Goal: Find specific page/section: Find specific page/section

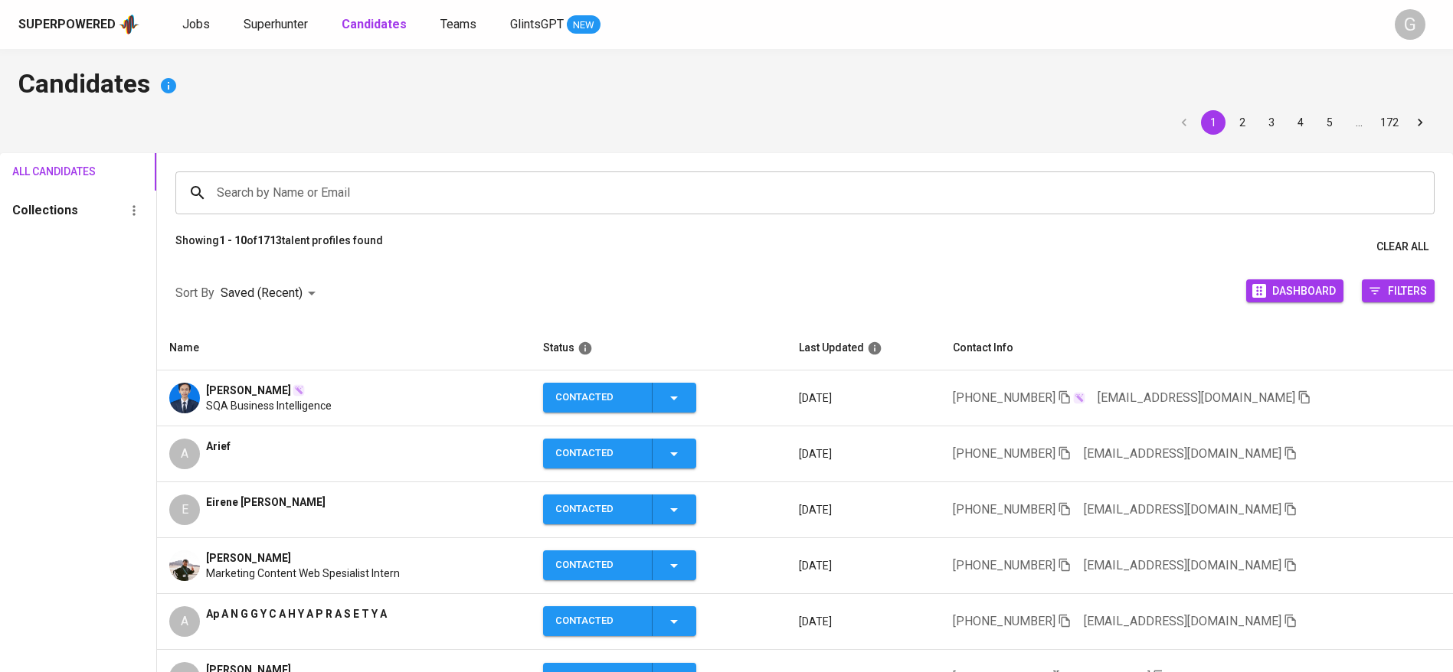
click at [250, 198] on input "Search by Name or Email" at bounding box center [809, 192] width 1192 height 29
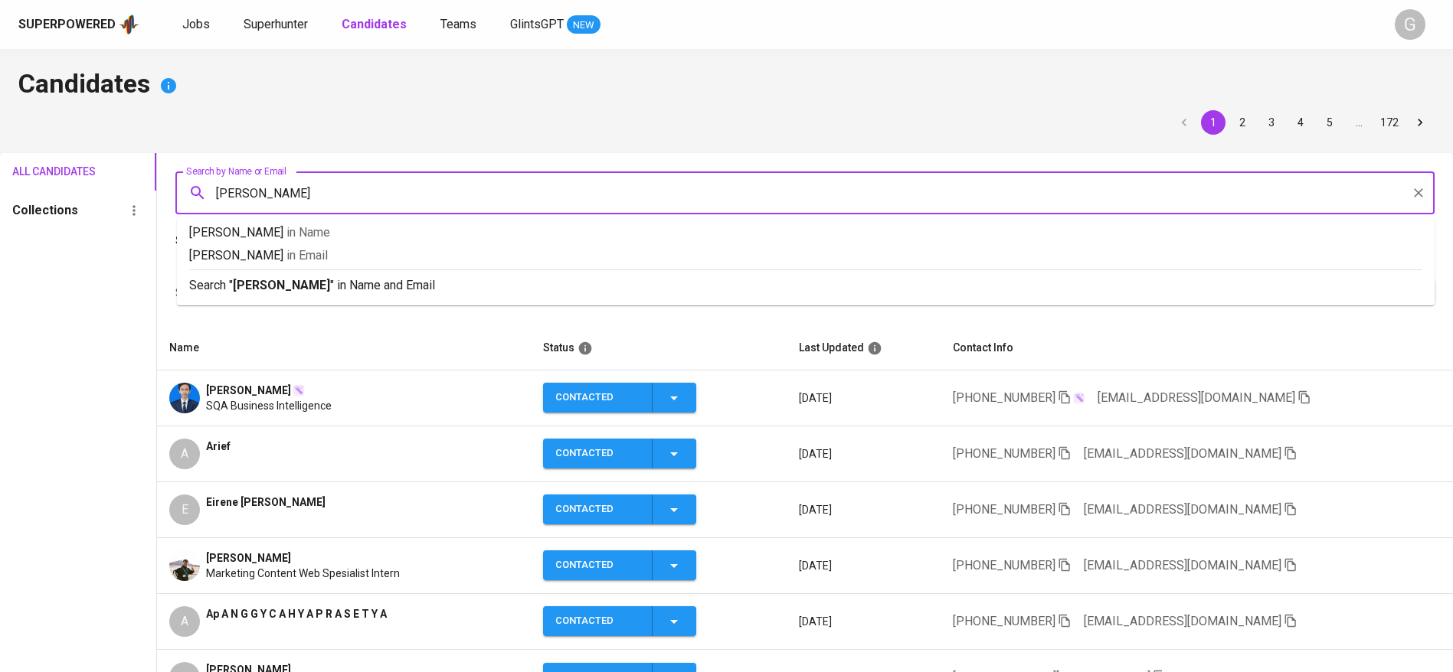
type input "[PERSON_NAME]"
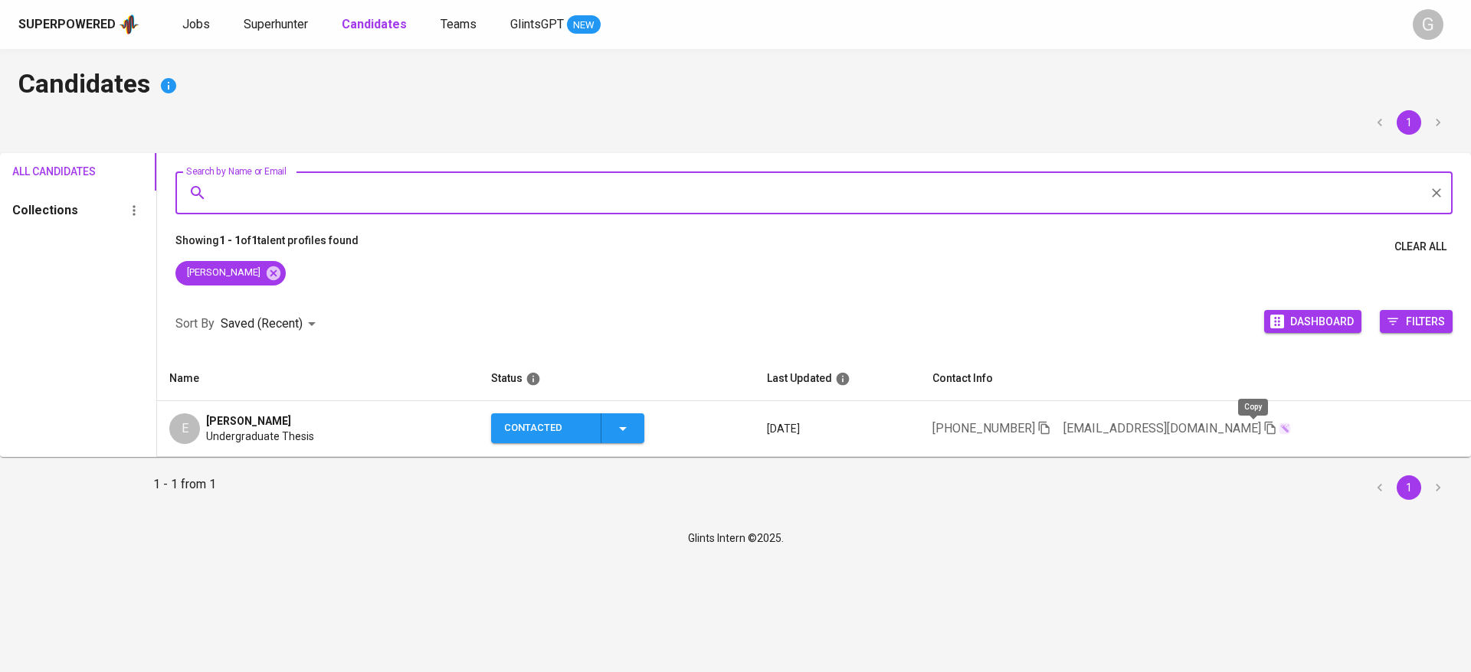
click at [1263, 430] on icon "button" at bounding box center [1270, 428] width 14 height 14
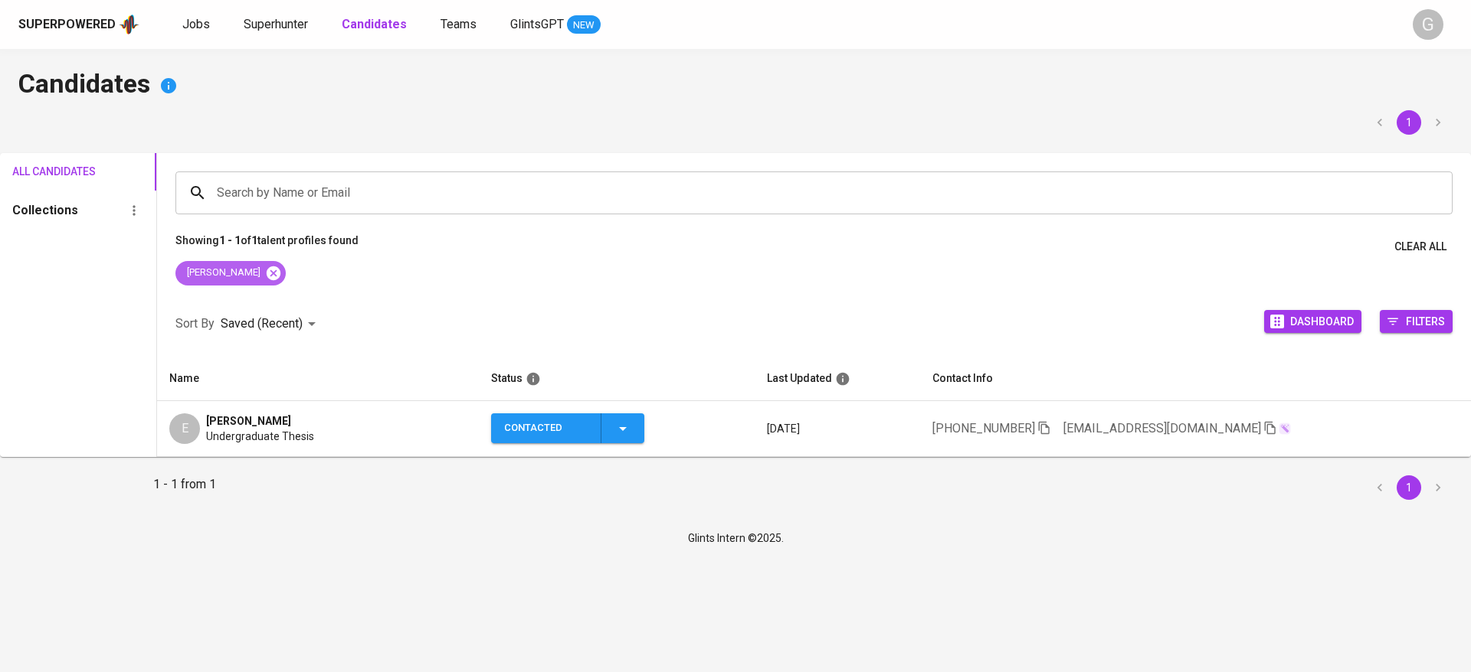
click at [267, 272] on icon at bounding box center [274, 273] width 14 height 14
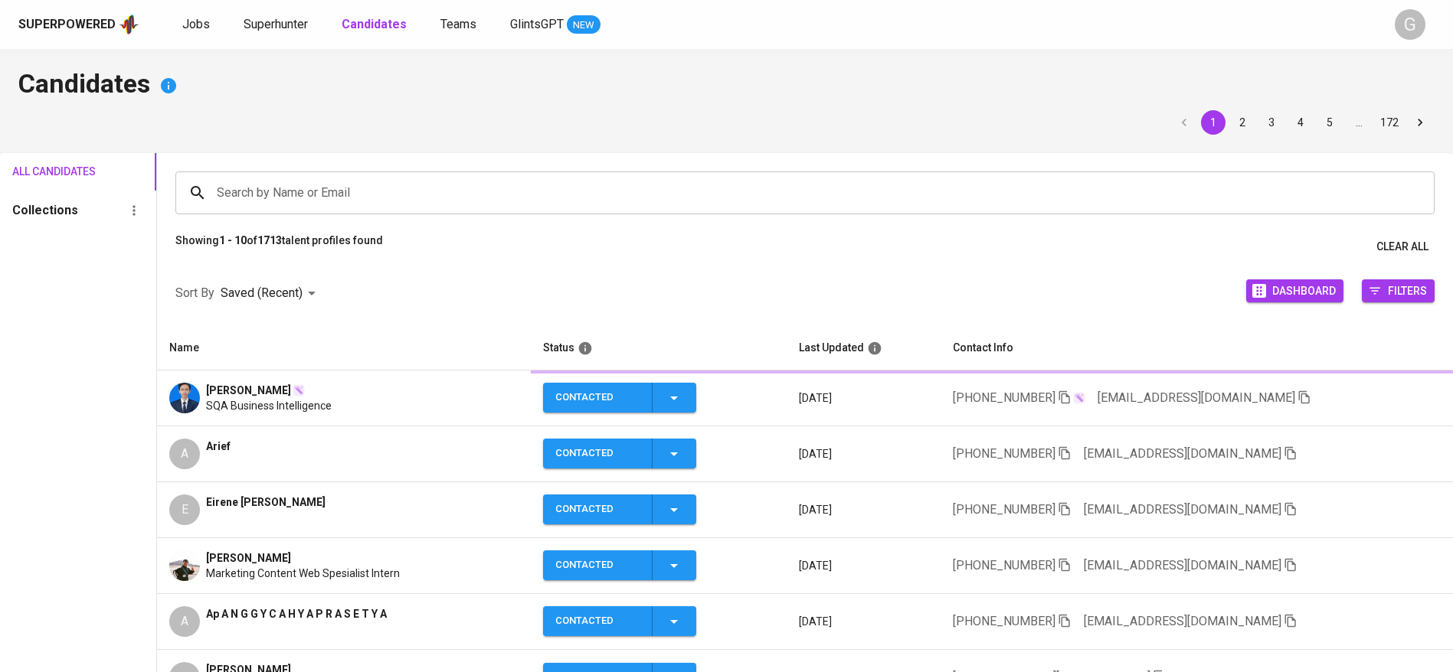
click at [308, 193] on input "Search by Name or Email" at bounding box center [809, 192] width 1192 height 29
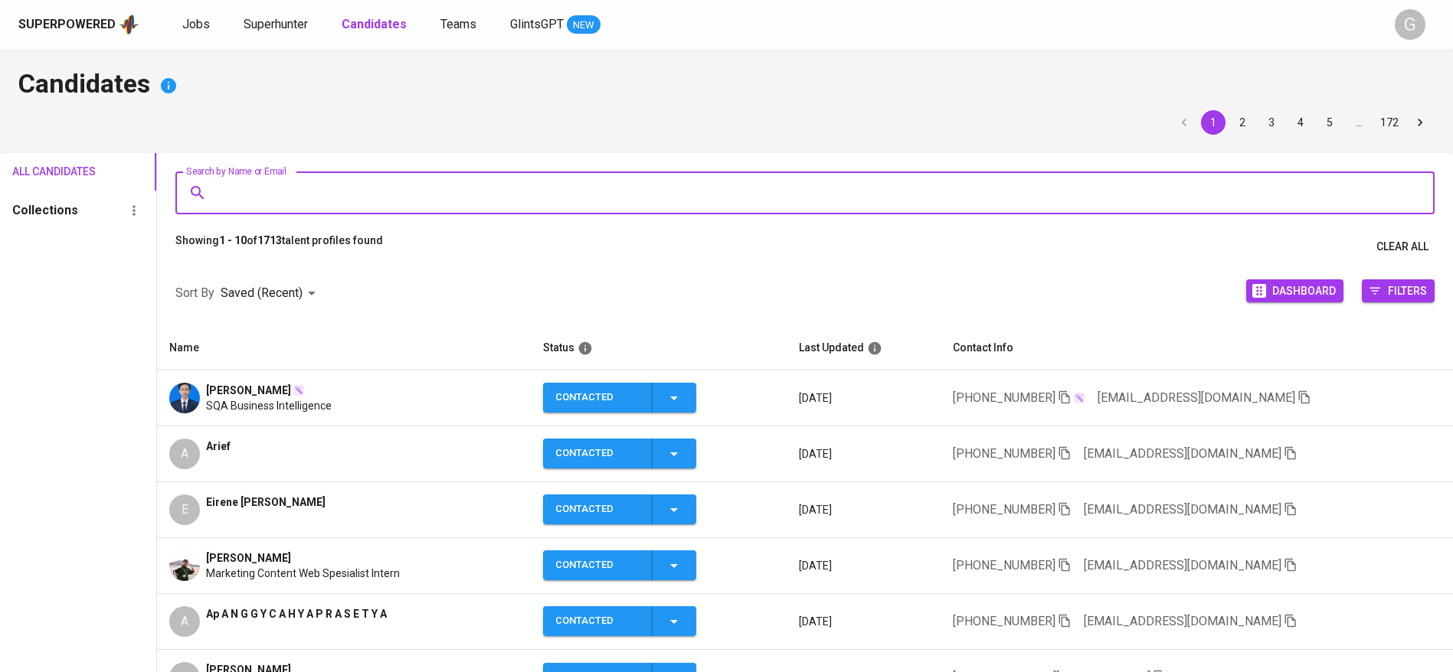
type input "e"
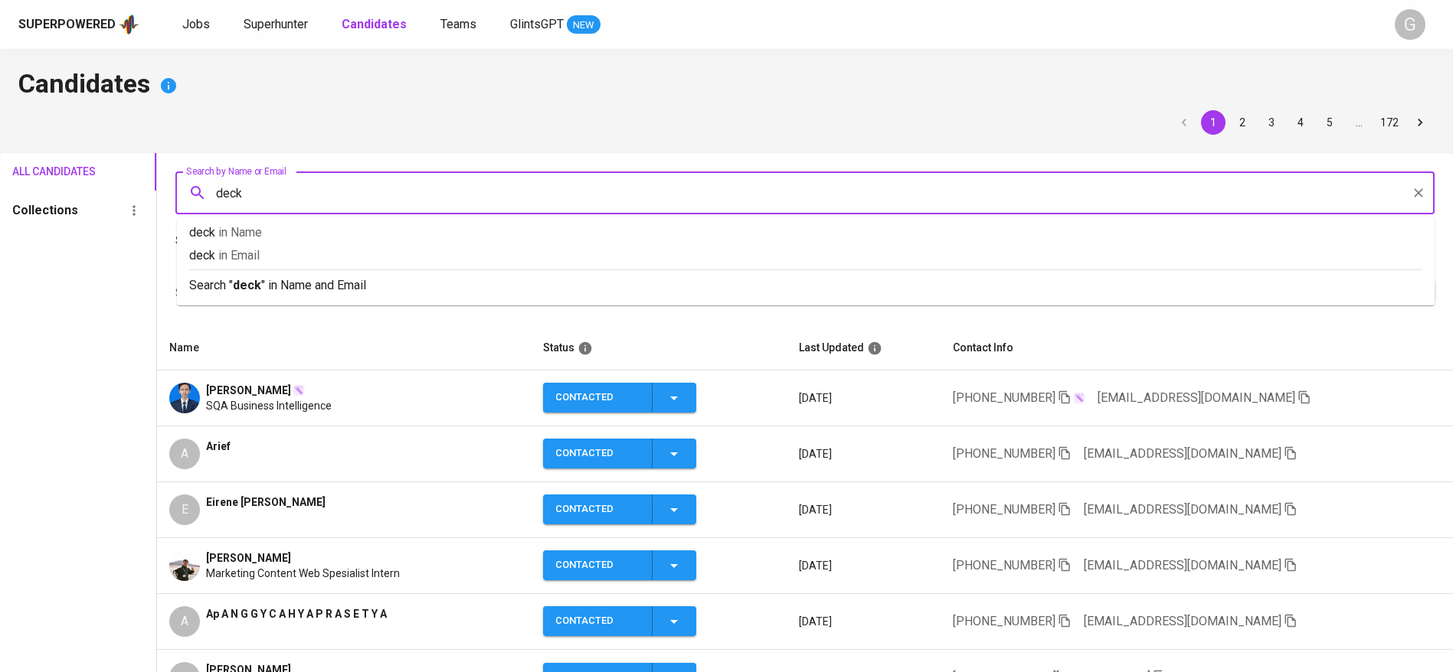
type input "decky"
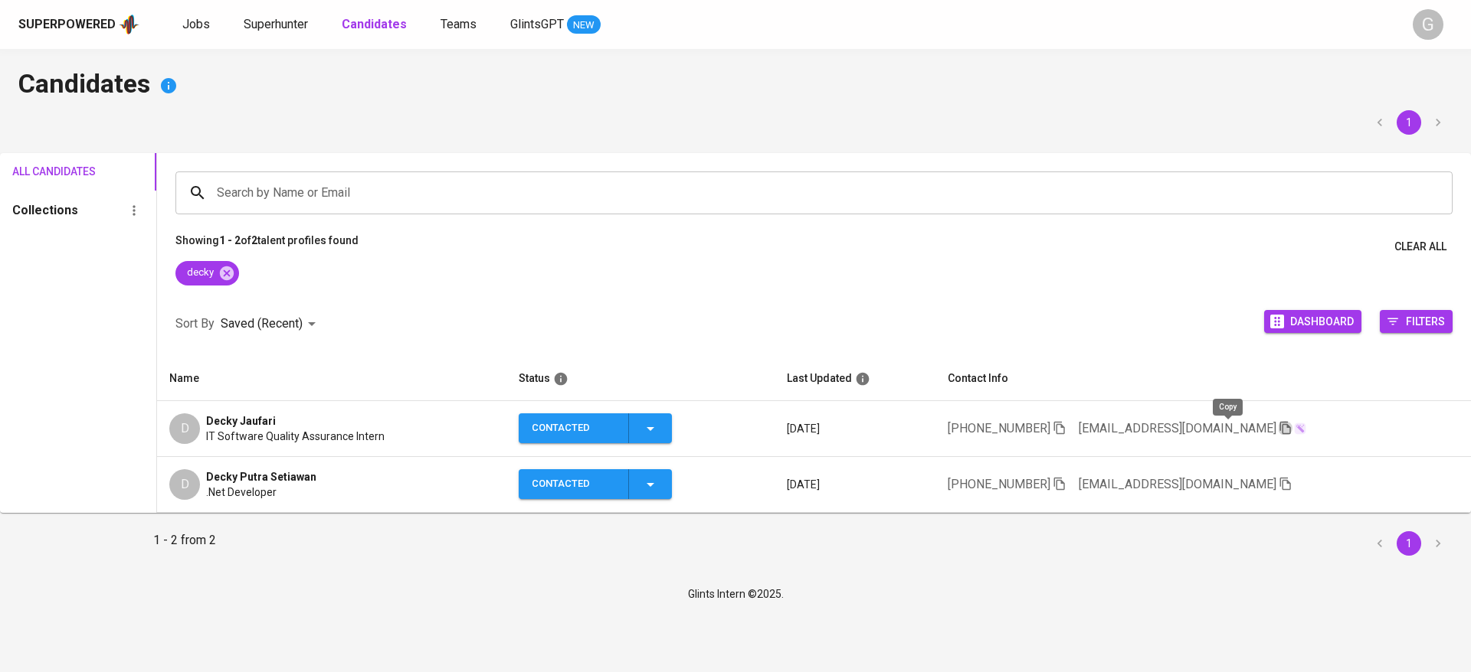
click at [1279, 425] on icon "button" at bounding box center [1284, 428] width 11 height 13
drag, startPoint x: 322, startPoint y: 287, endPoint x: 254, endPoint y: 273, distance: 70.3
click at [322, 287] on div "decky" at bounding box center [814, 276] width 1314 height 31
click at [227, 270] on icon at bounding box center [227, 273] width 14 height 14
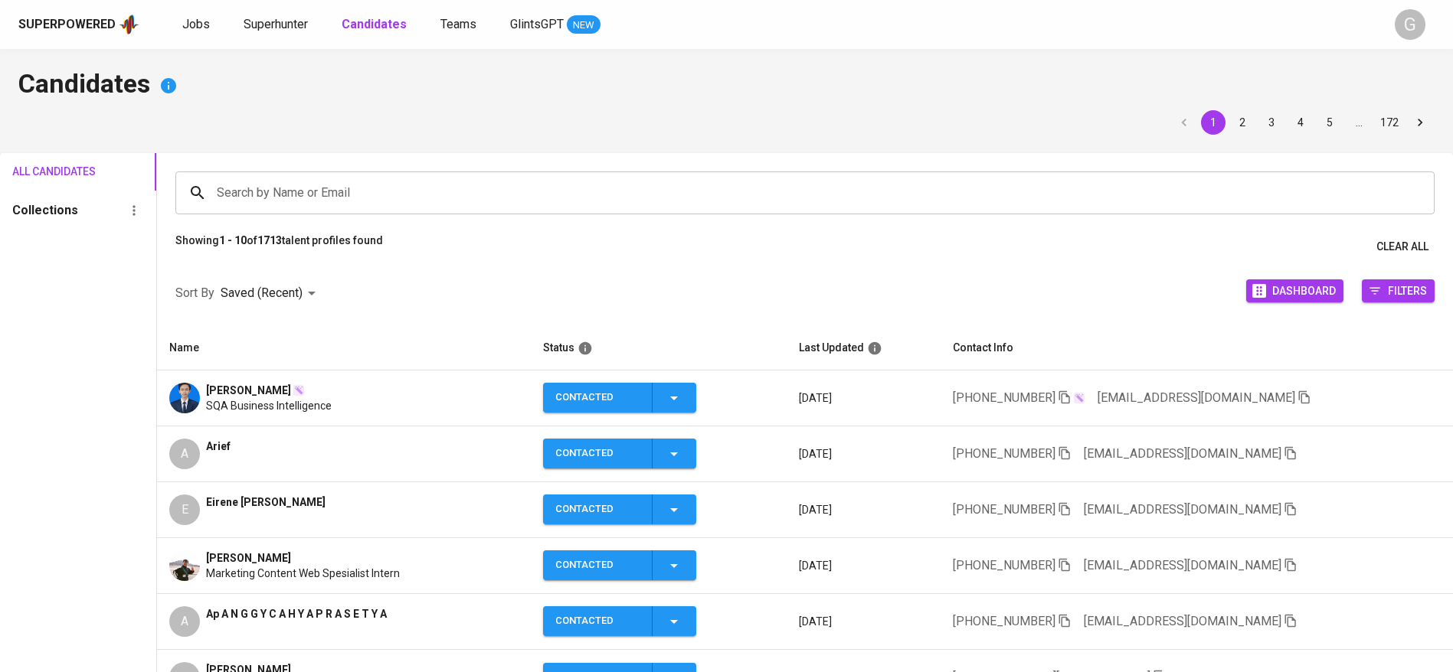
click at [214, 125] on div "1 2 3 4 5 … 172" at bounding box center [726, 122] width 1416 height 25
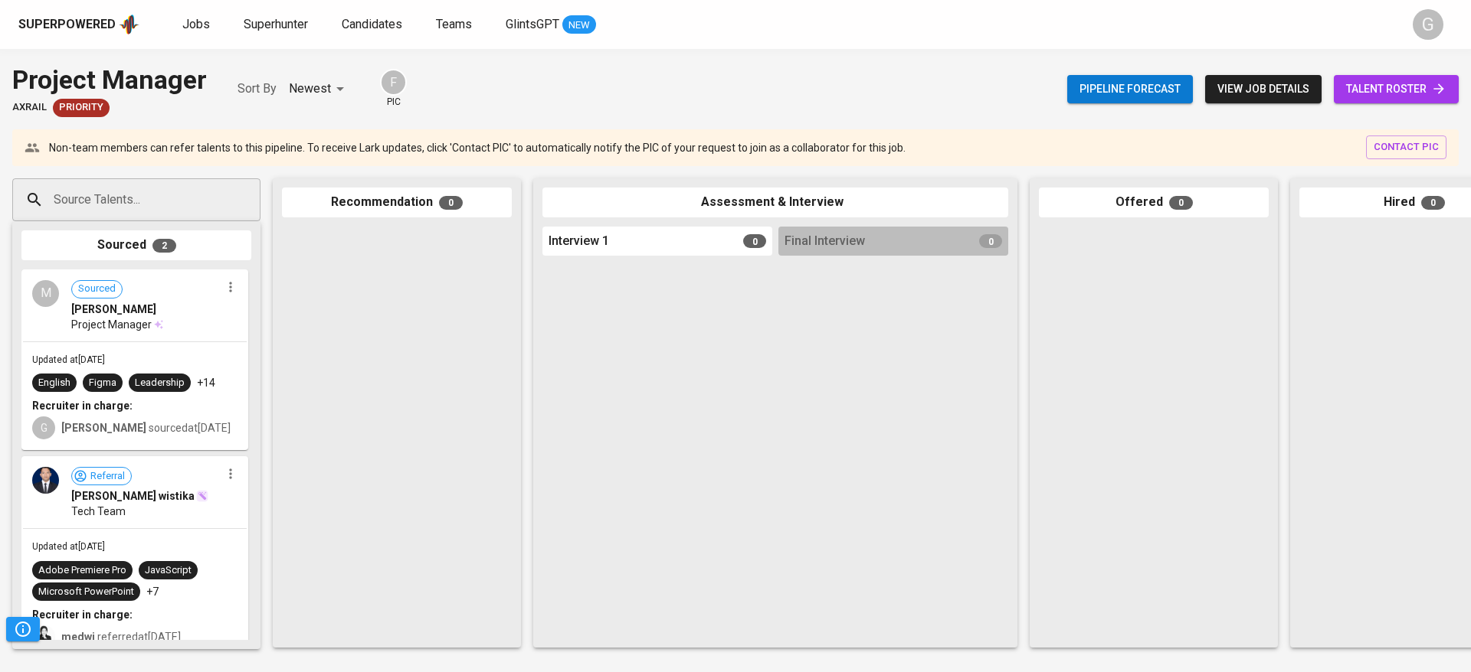
drag, startPoint x: 431, startPoint y: 387, endPoint x: 498, endPoint y: 309, distance: 102.7
click at [431, 387] on div at bounding box center [397, 433] width 230 height 413
click at [358, 457] on div at bounding box center [397, 433] width 230 height 413
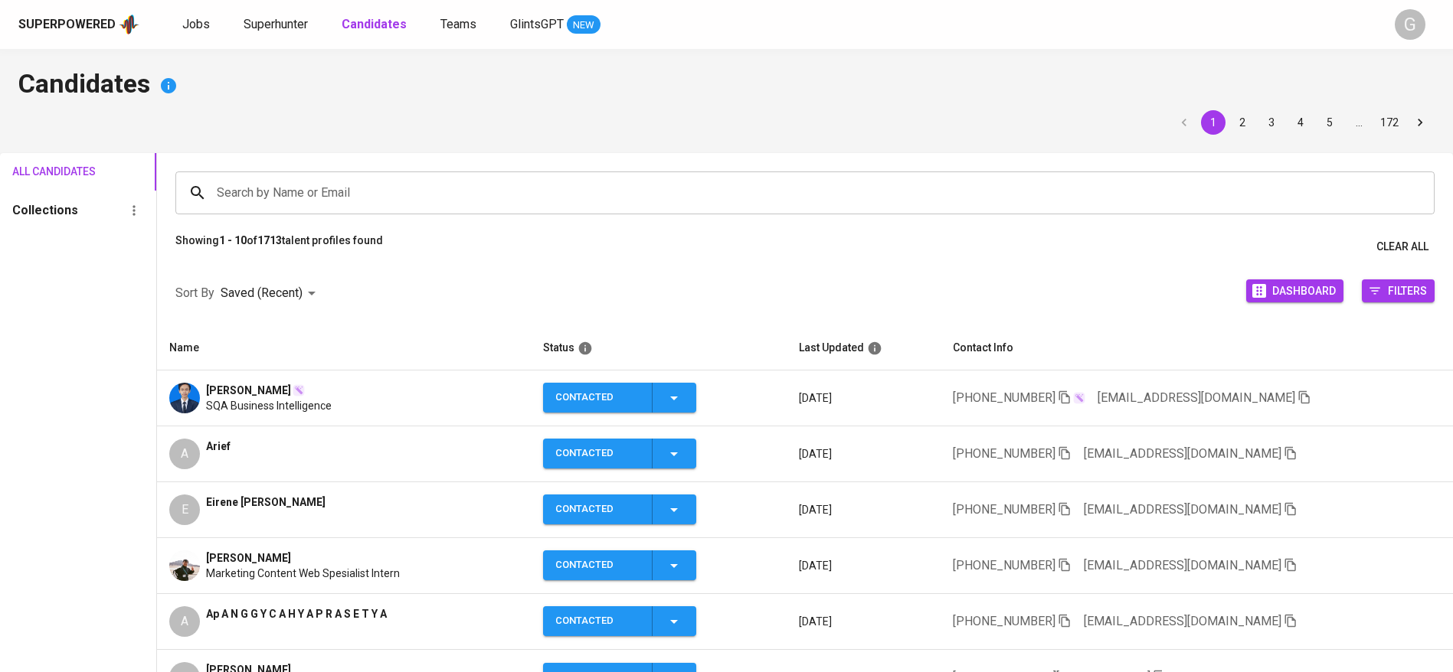
click at [411, 211] on div "Search by Name or Email" at bounding box center [804, 193] width 1259 height 43
click at [1285, 511] on icon "button" at bounding box center [1290, 509] width 11 height 13
